Goal: Find specific page/section: Find specific page/section

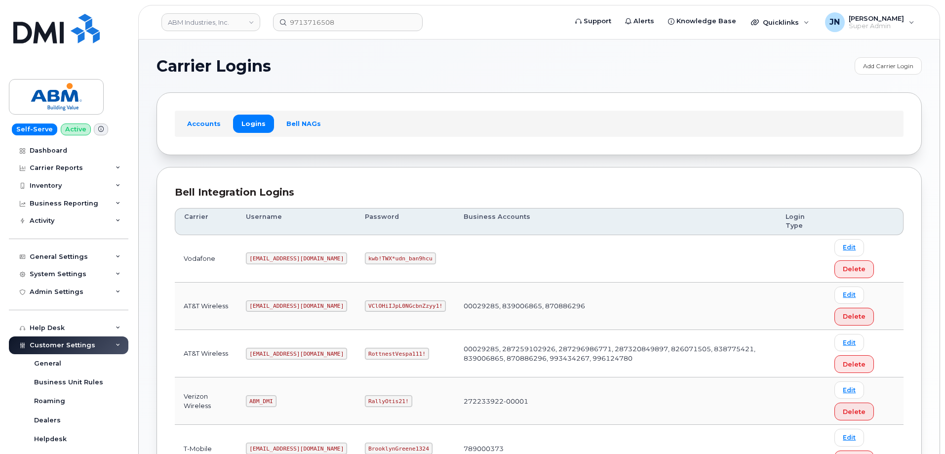
scroll to position [151, 0]
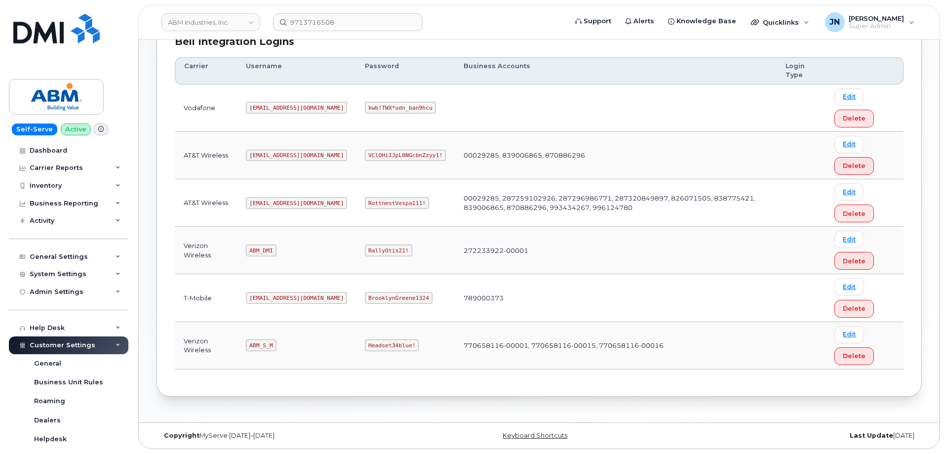
click at [263, 200] on code "abm@dminc.com" at bounding box center [296, 203] width 101 height 12
copy code "dminc"
click at [263, 200] on code "abm@dminc.com" at bounding box center [296, 203] width 101 height 12
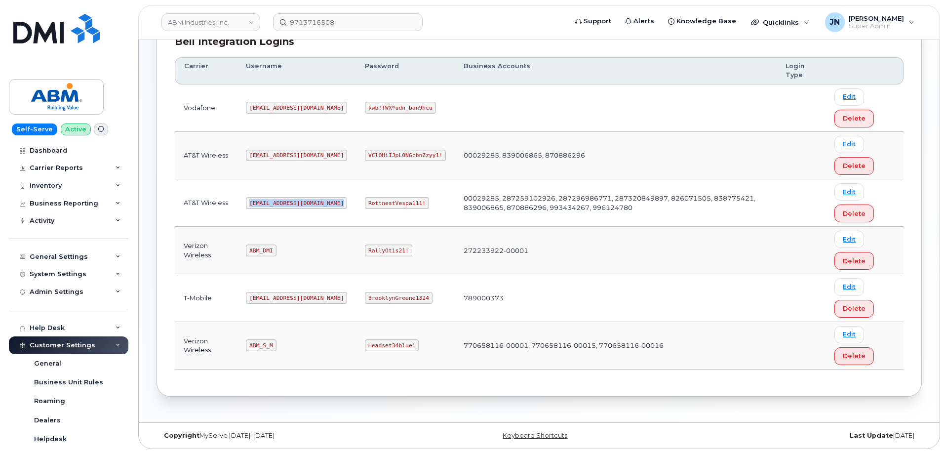
click at [262, 200] on code "abm@dminc.com" at bounding box center [296, 203] width 101 height 12
copy code "abm@dminc.com"
click at [368, 201] on code "RottnestVespa111!" at bounding box center [397, 203] width 64 height 12
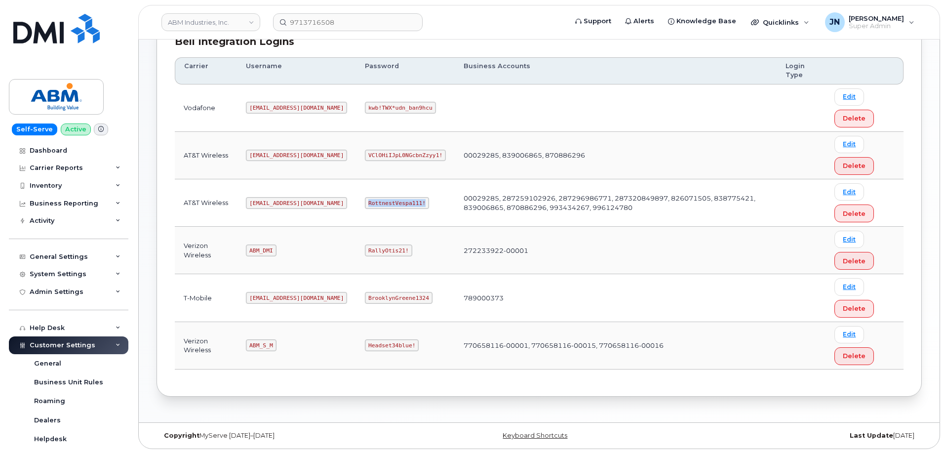
copy code "RottnestVespa111!"
click at [267, 202] on code "abm@dminc.com" at bounding box center [296, 203] width 101 height 12
click at [268, 202] on code "abm@dminc.com" at bounding box center [296, 203] width 101 height 12
copy code "abm@dminc.com"
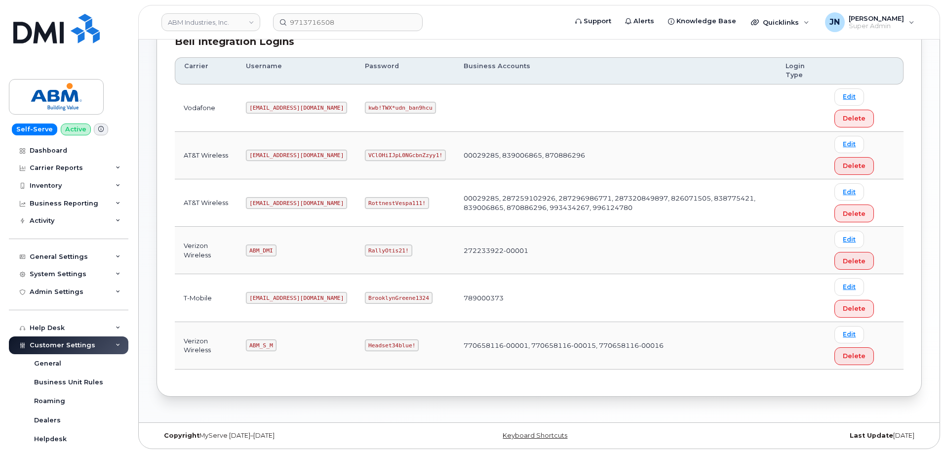
click at [365, 202] on code "RottnestVespa111!" at bounding box center [397, 203] width 64 height 12
copy code "RottnestVespa111!"
click at [263, 343] on code "ABM_S_M" at bounding box center [261, 345] width 30 height 12
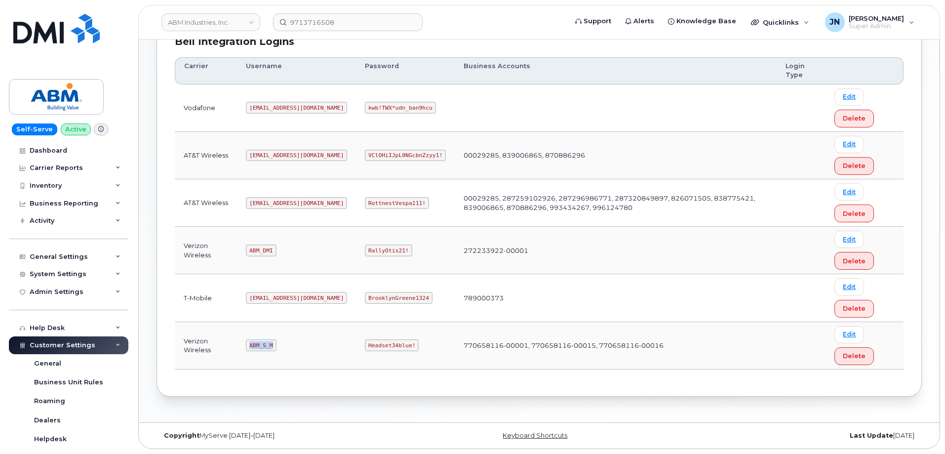
click at [263, 343] on code "ABM_S_M" at bounding box center [261, 345] width 30 height 12
copy code "ABM_S_M"
click at [365, 343] on code "Headset34blue!" at bounding box center [392, 345] width 54 height 12
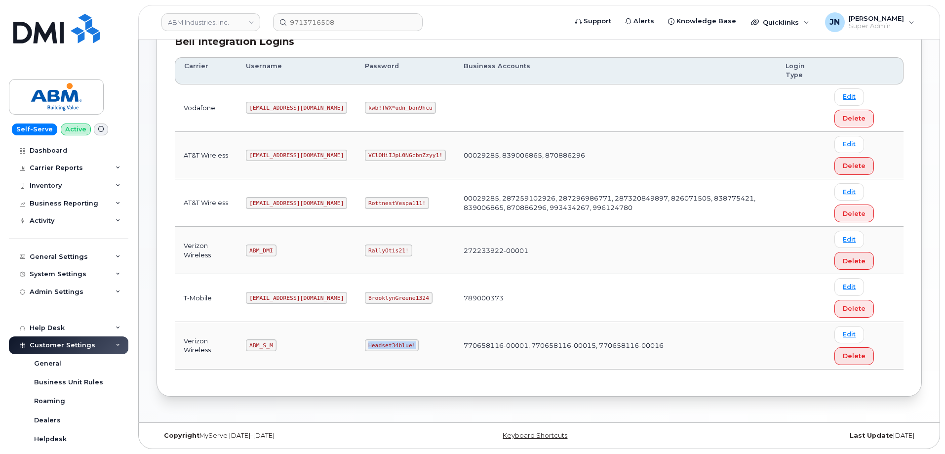
copy code "Headset34blue!"
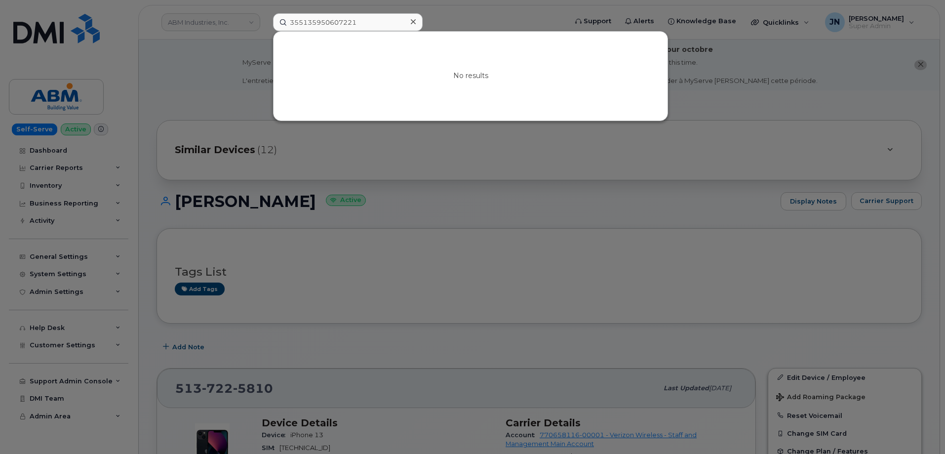
scroll to position [724, 0]
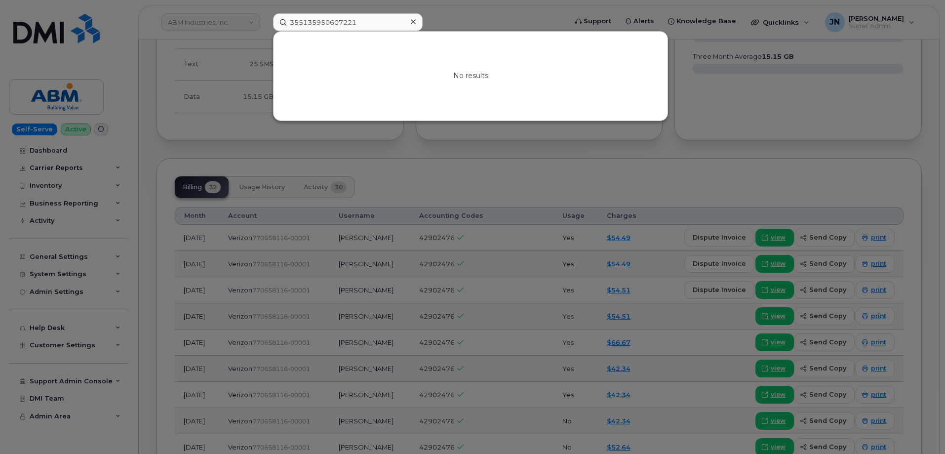
click at [348, 22] on input "355135950607221" at bounding box center [348, 22] width 150 height 18
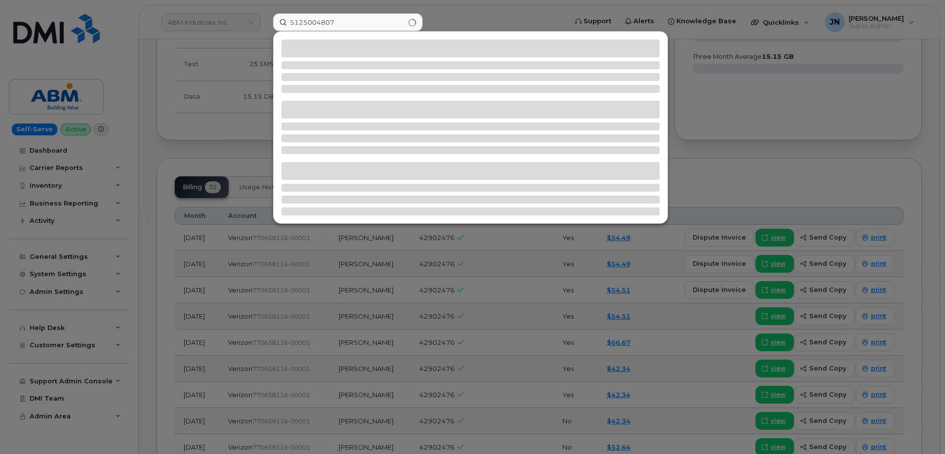
type input "5125004807"
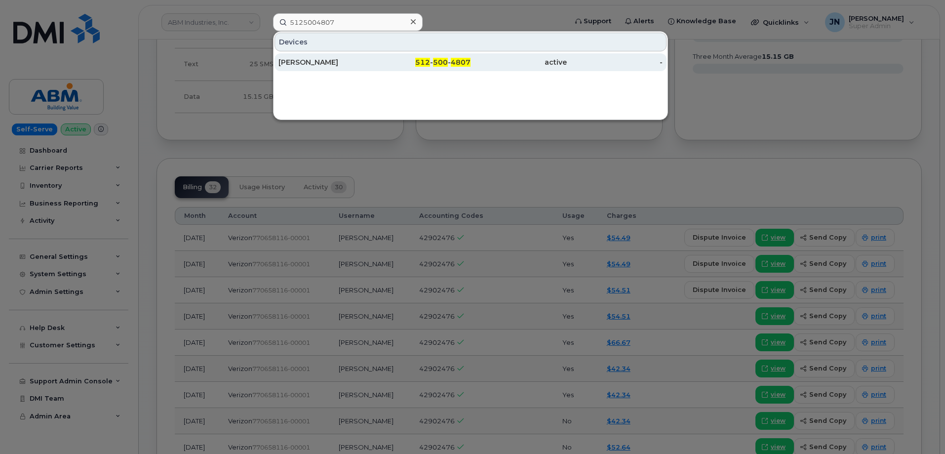
click at [460, 63] on span "4807" at bounding box center [461, 62] width 20 height 9
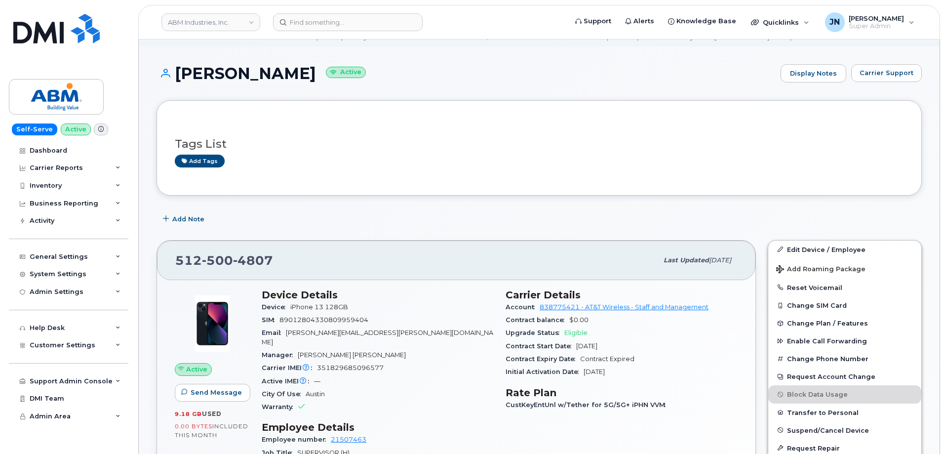
scroll to position [66, 0]
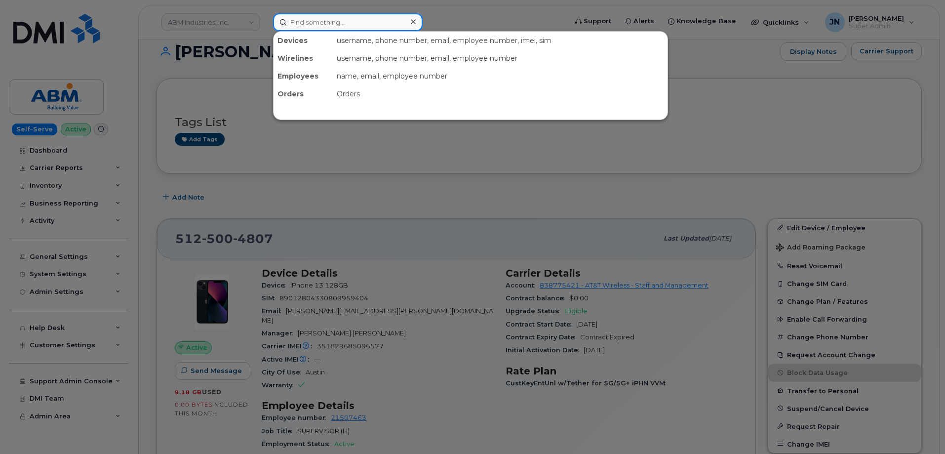
click at [373, 26] on input at bounding box center [348, 22] width 150 height 18
paste input "5125968684"
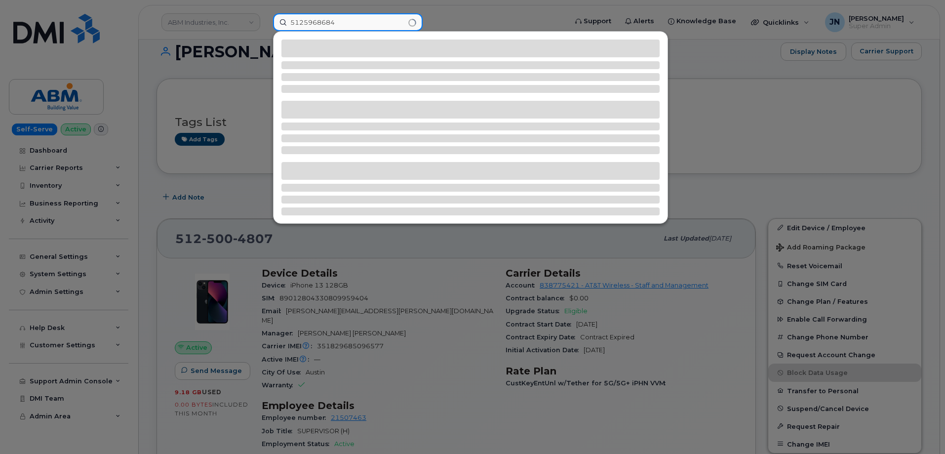
type input "5125968684"
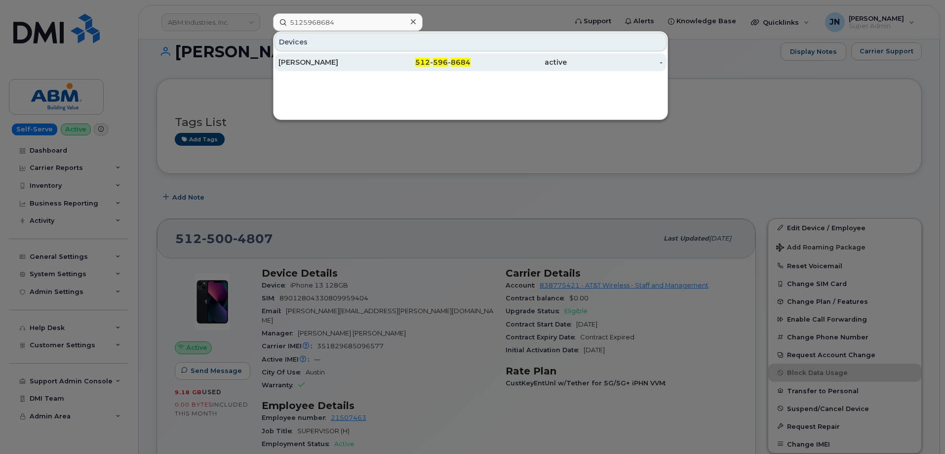
click at [429, 63] on span "512" at bounding box center [422, 62] width 15 height 9
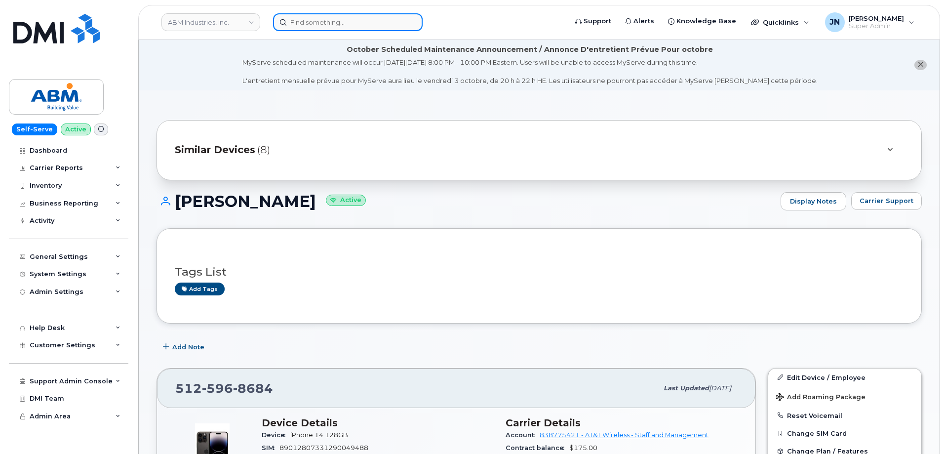
click at [363, 26] on input at bounding box center [348, 22] width 150 height 18
paste input "9144170041"
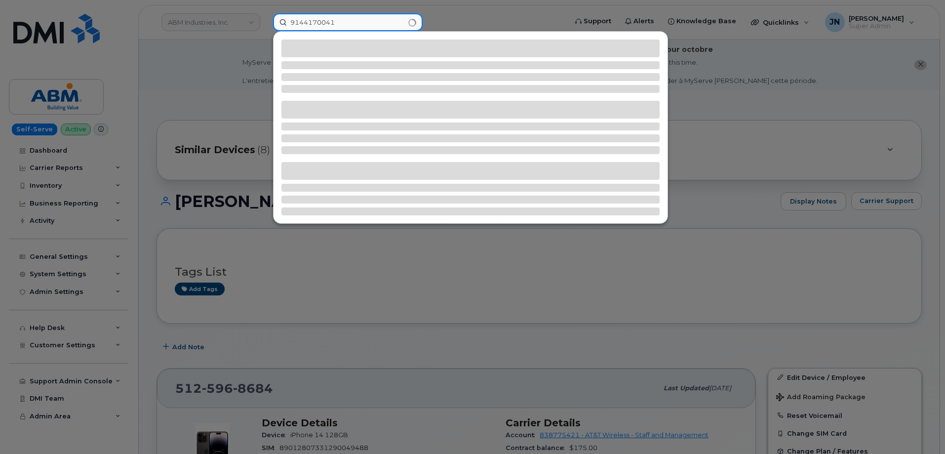
type input "9144170041"
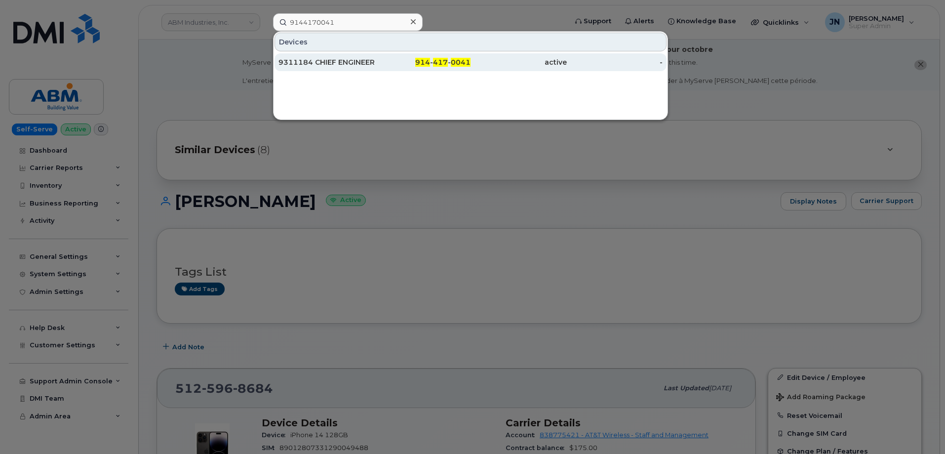
click at [437, 62] on span "417" at bounding box center [440, 62] width 15 height 9
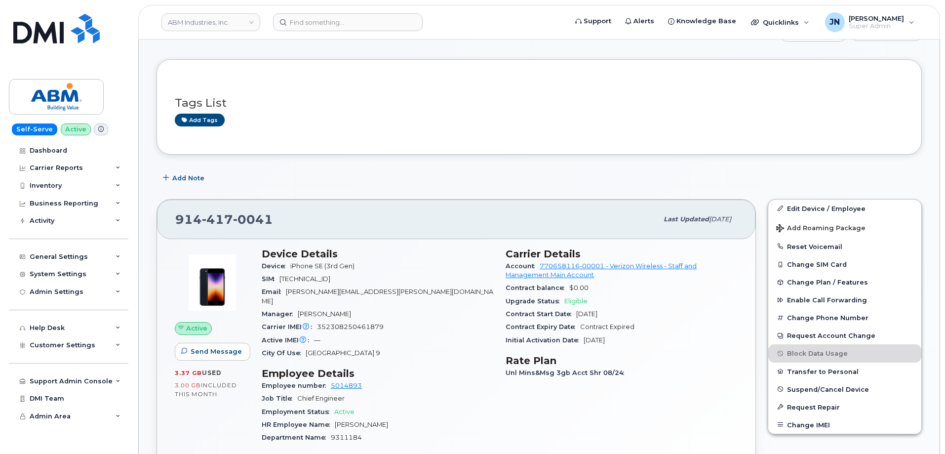
scroll to position [197, 0]
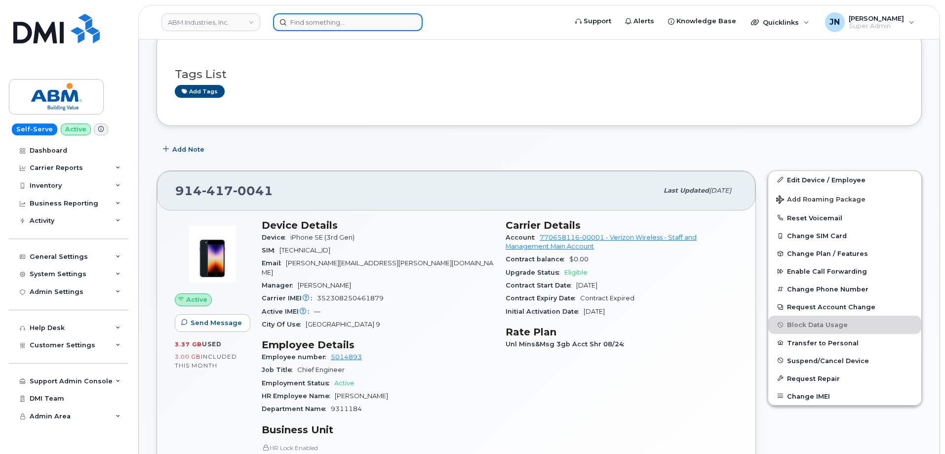
paste input "445.238.8719"
click at [381, 29] on input at bounding box center [348, 22] width 150 height 18
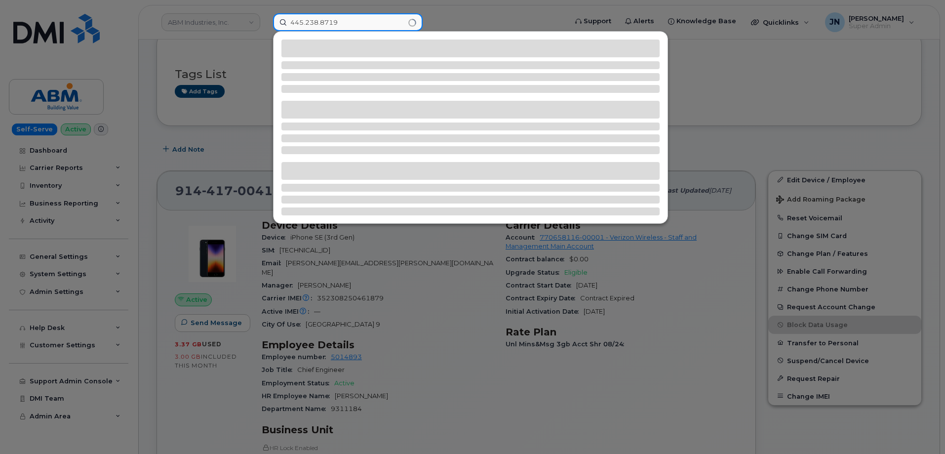
type input "445.238.8719"
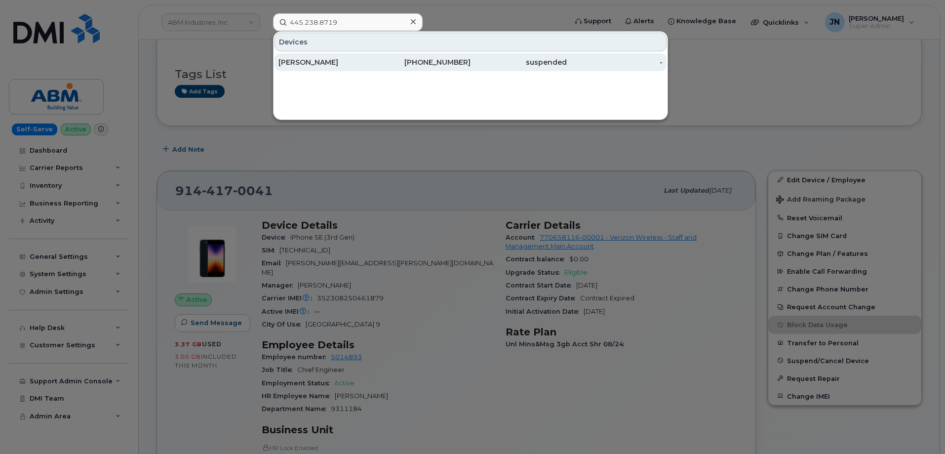
click at [420, 59] on div "[PHONE_NUMBER]" at bounding box center [423, 62] width 96 height 10
